Goal: Task Accomplishment & Management: Manage account settings

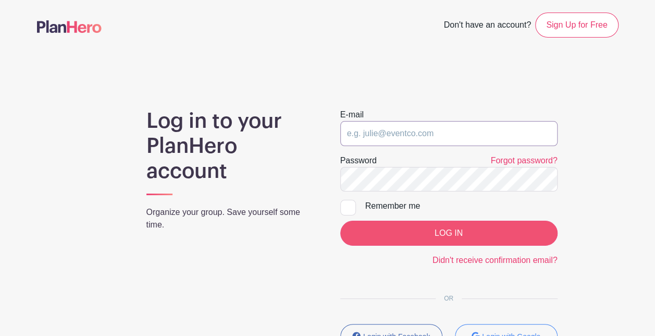
type input "[EMAIL_ADDRESS][DOMAIN_NAME]"
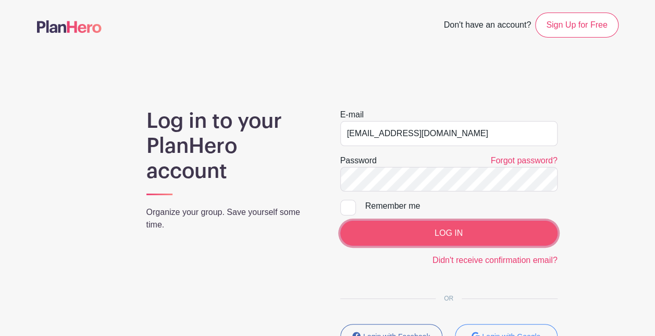
click at [377, 228] on input "LOG IN" at bounding box center [448, 232] width 217 height 25
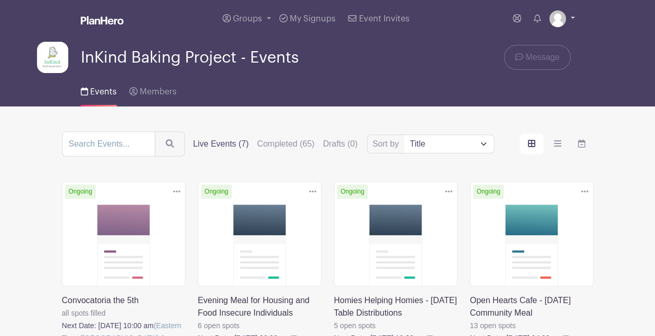
click at [574, 22] on link at bounding box center [562, 18] width 26 height 17
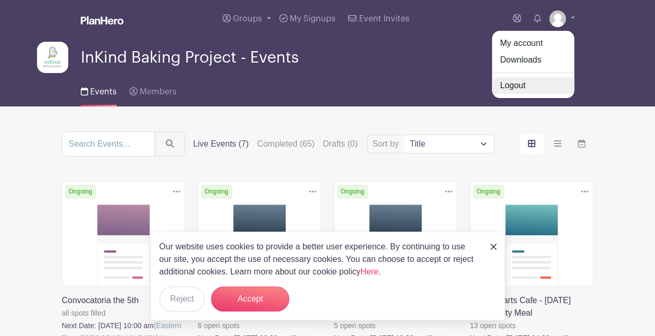
click at [516, 82] on link "Logout" at bounding box center [533, 85] width 82 height 17
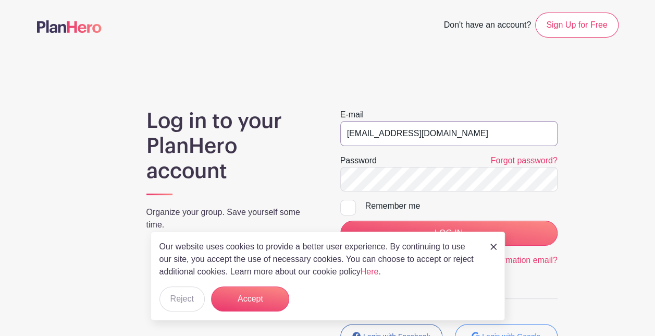
click at [406, 127] on input "[EMAIL_ADDRESS][DOMAIN_NAME]" at bounding box center [448, 133] width 217 height 25
type input "[EMAIL_ADDRESS][DOMAIN_NAME]"
click at [305, 208] on p "Organize your group. Save yourself some time." at bounding box center [230, 218] width 169 height 25
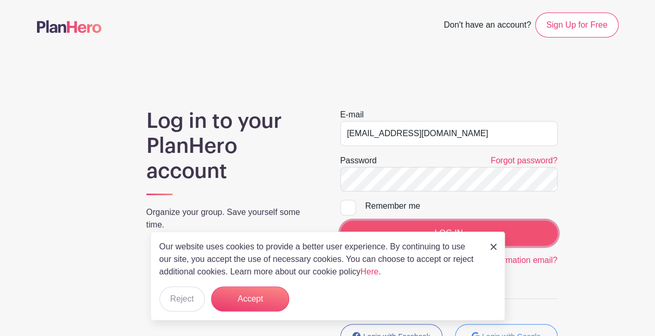
click at [534, 241] on input "LOG IN" at bounding box center [448, 232] width 217 height 25
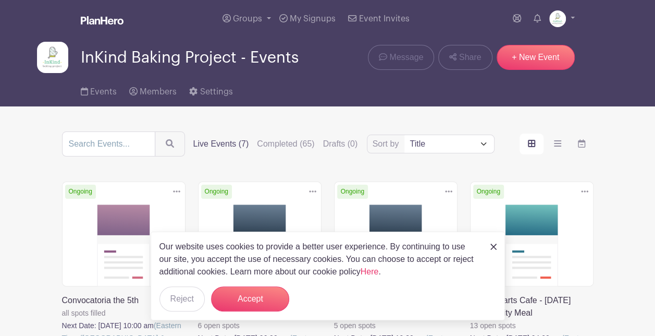
click at [246, 311] on div "Our website uses cookies to provide a better user experience. By continuing to …" at bounding box center [328, 275] width 354 height 89
click at [244, 303] on button "Accept" at bounding box center [250, 298] width 78 height 25
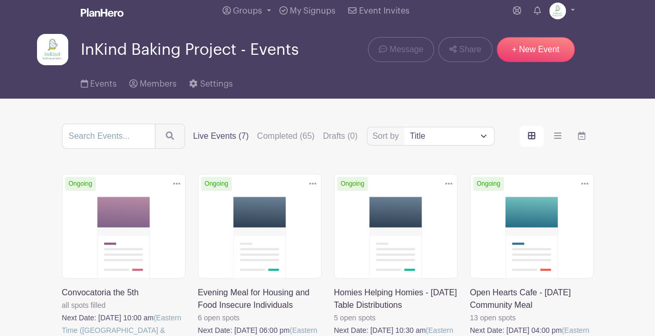
scroll to position [5, 0]
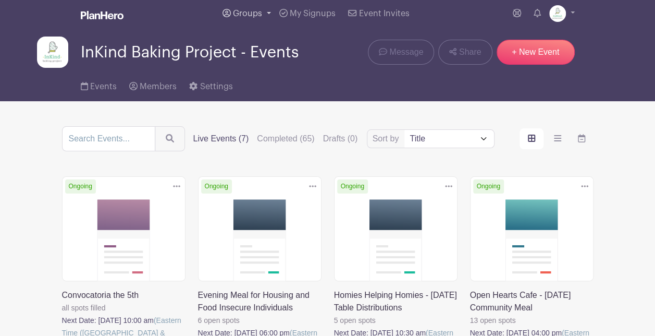
click at [259, 13] on span "Groups" at bounding box center [247, 13] width 29 height 8
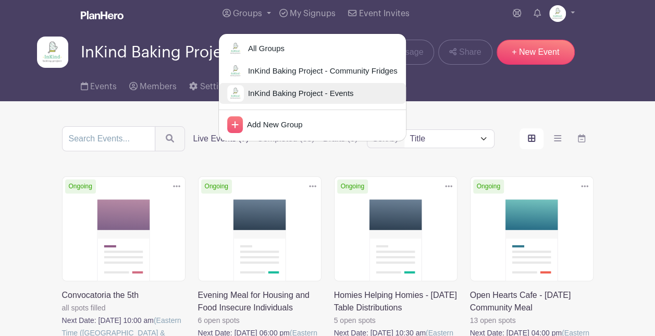
click at [308, 88] on span "InKind Baking Project - Events" at bounding box center [299, 94] width 110 height 12
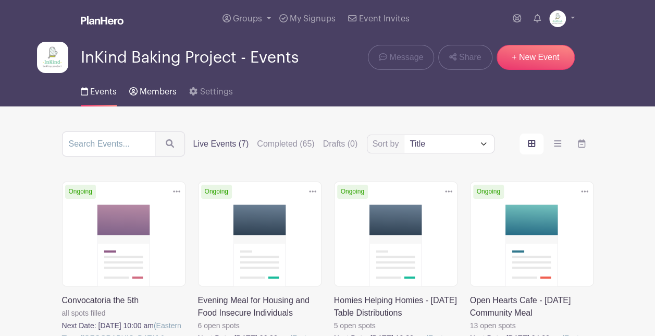
click at [150, 86] on link "Members" at bounding box center [152, 89] width 47 height 33
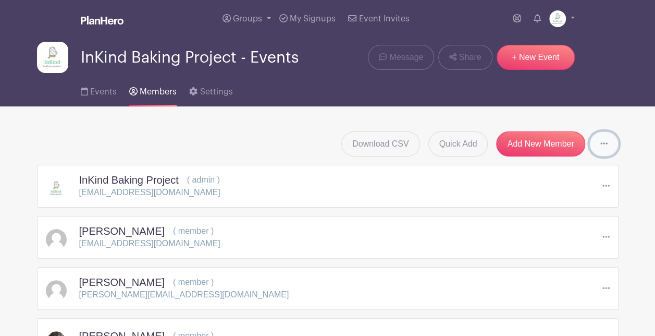
click at [600, 140] on icon at bounding box center [603, 143] width 7 height 8
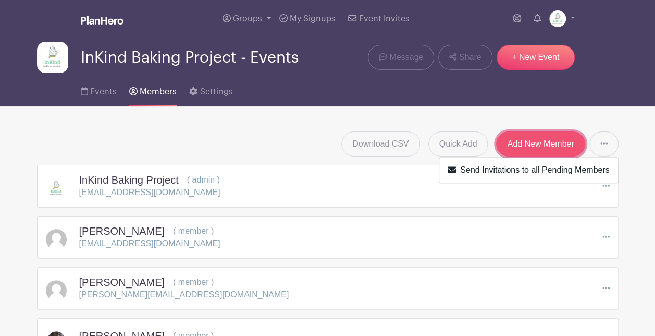
click at [523, 149] on link "Add New Member" at bounding box center [540, 143] width 89 height 25
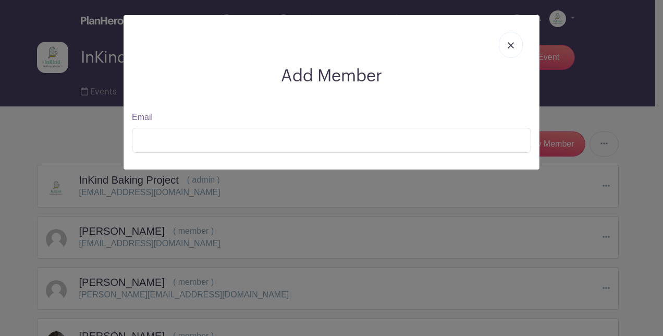
click at [510, 45] on img at bounding box center [510, 45] width 6 height 6
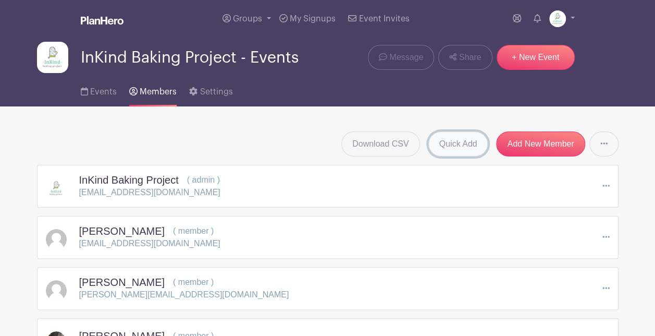
click at [443, 147] on link "Quick Add" at bounding box center [458, 143] width 60 height 25
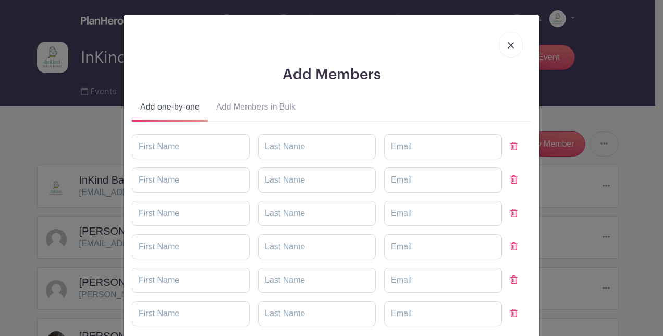
click at [250, 104] on button "Add Members in Bulk" at bounding box center [256, 108] width 96 height 25
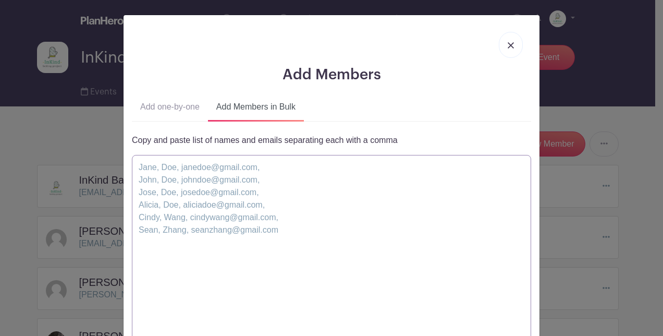
click at [321, 175] on textarea at bounding box center [331, 255] width 399 height 200
paste textarea "[PERSON_NAME], Schwait, [EMAIL_ADDRESS][DOMAIN_NAME], [PERSON_NAME], [PERSON_NA…"
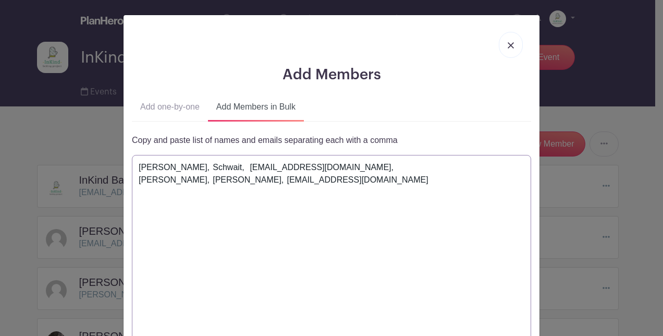
scroll to position [129, 0]
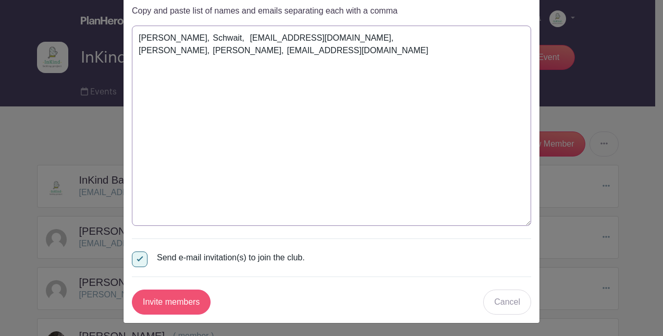
type textarea "[PERSON_NAME], Schwait, [EMAIL_ADDRESS][DOMAIN_NAME], [PERSON_NAME], [PERSON_NA…"
click at [181, 294] on input "Invite members" at bounding box center [171, 301] width 79 height 25
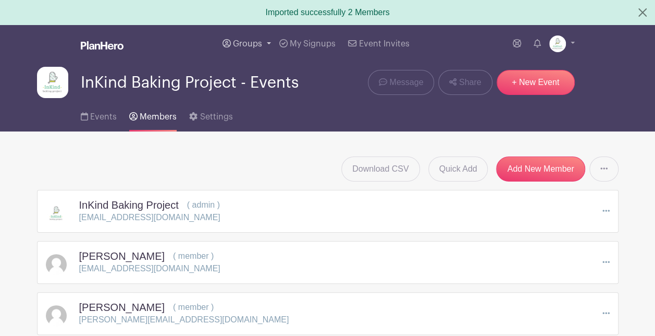
click at [245, 41] on span "Groups" at bounding box center [247, 44] width 29 height 8
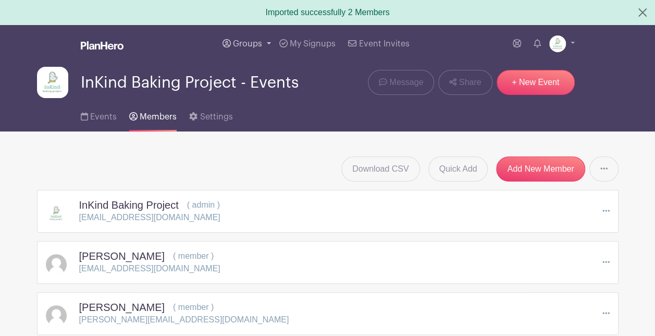
click at [262, 40] on link "Groups" at bounding box center [246, 44] width 57 height 38
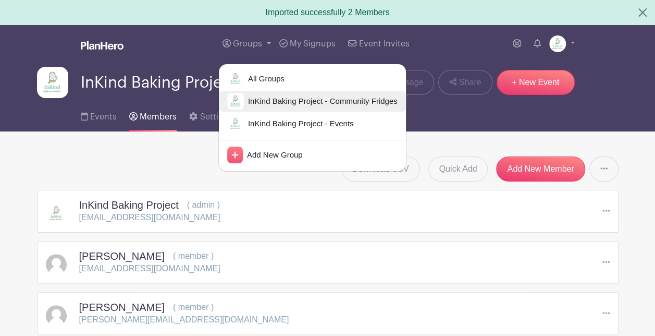
click at [282, 95] on span "InKind Baking Project - Community Fridges" at bounding box center [321, 101] width 154 height 12
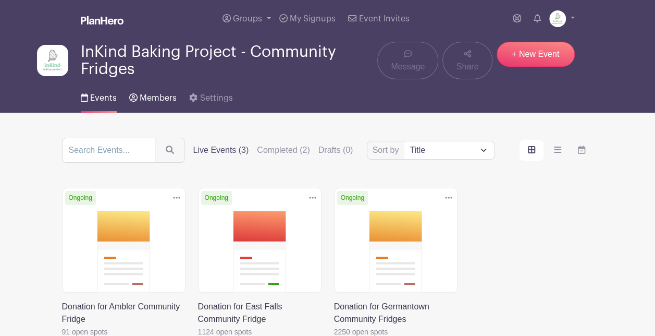
click at [163, 96] on span "Members" at bounding box center [158, 98] width 37 height 8
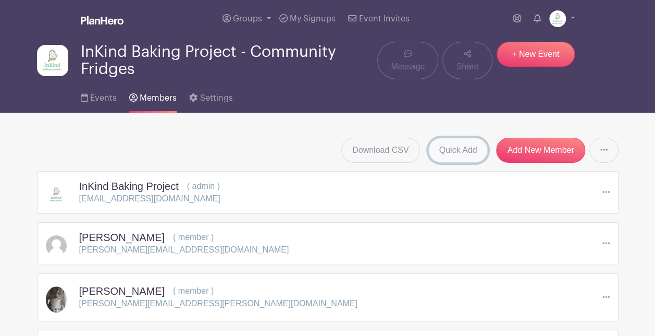
click at [439, 145] on link "Quick Add" at bounding box center [458, 150] width 60 height 25
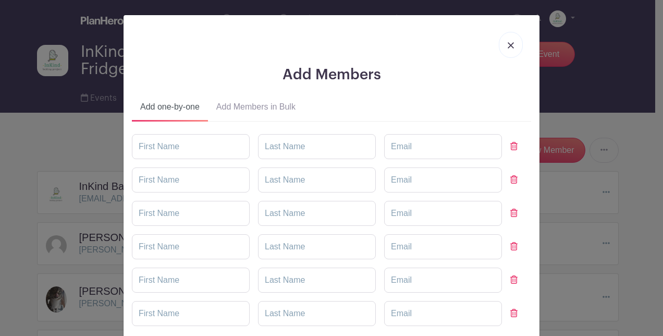
click at [246, 110] on button "Add Members in Bulk" at bounding box center [256, 108] width 96 height 25
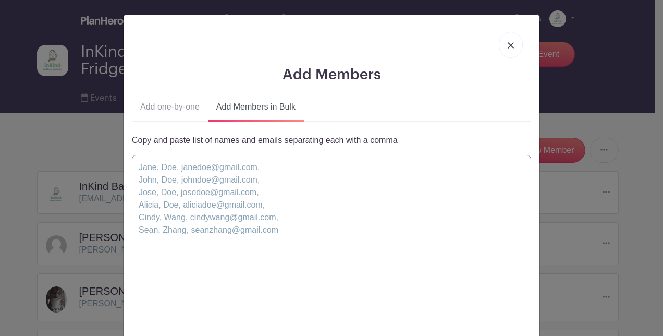
click at [256, 229] on textarea at bounding box center [331, 255] width 399 height 200
paste textarea "[PERSON_NAME], Schwait, [EMAIL_ADDRESS][DOMAIN_NAME], [PERSON_NAME], [PERSON_NA…"
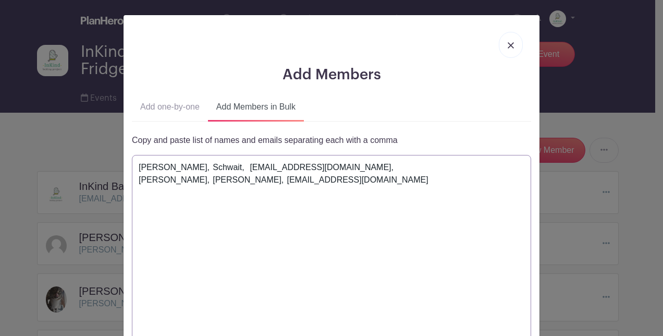
scroll to position [129, 0]
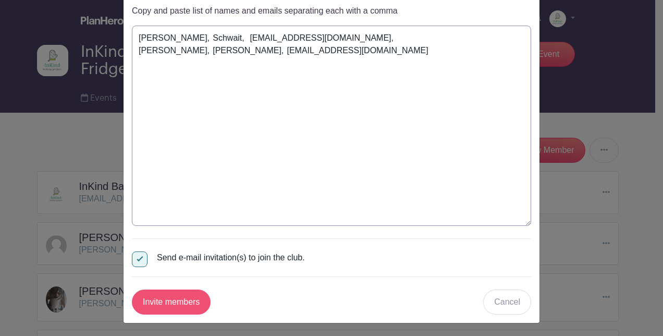
type textarea "[PERSON_NAME], Schwait, [EMAIL_ADDRESS][DOMAIN_NAME], [PERSON_NAME], [PERSON_NA…"
click at [187, 307] on input "Invite members" at bounding box center [171, 301] width 79 height 25
